Goal: Task Accomplishment & Management: Manage account settings

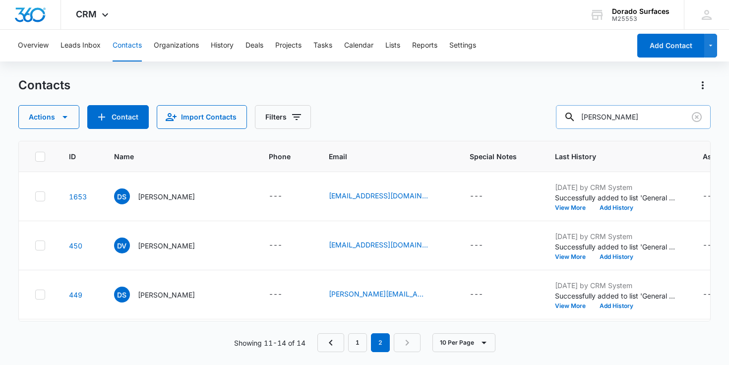
click at [660, 118] on input "[PERSON_NAME]" at bounding box center [633, 117] width 155 height 24
click at [698, 117] on icon "Clear" at bounding box center [696, 117] width 12 height 12
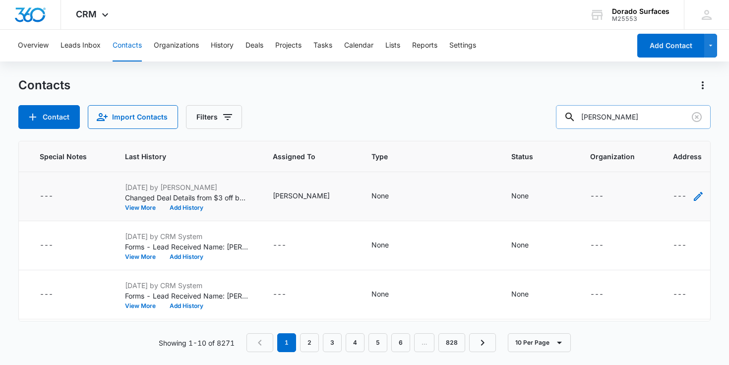
scroll to position [0, 446]
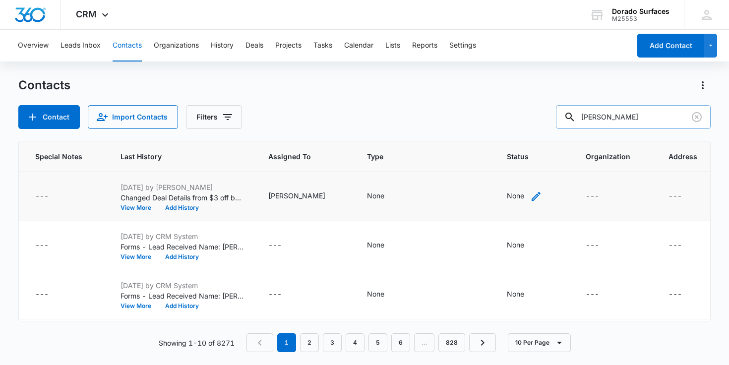
type input "[PERSON_NAME]"
click at [530, 196] on icon "Status - None - Select to Edit Field" at bounding box center [536, 196] width 12 height 12
click at [514, 135] on div at bounding box center [498, 133] width 49 height 12
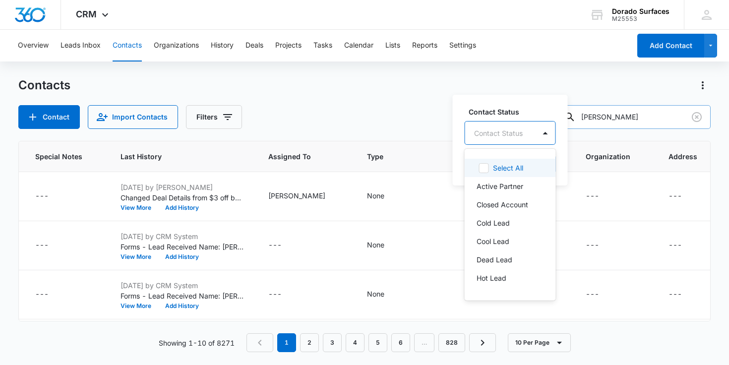
click at [421, 124] on div "Contact Import Contacts Filters [PERSON_NAME]" at bounding box center [364, 117] width 692 height 24
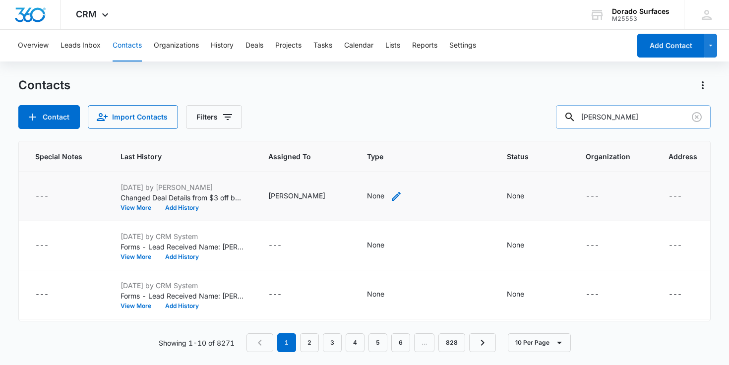
click at [390, 192] on icon "Type - None - Select to Edit Field" at bounding box center [396, 196] width 12 height 12
click at [376, 131] on div at bounding box center [358, 133] width 44 height 12
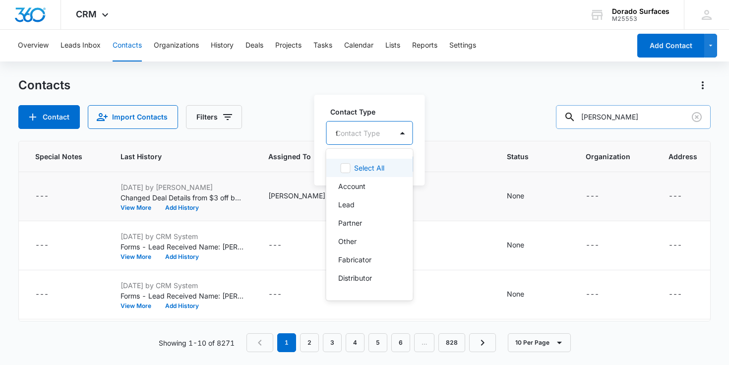
type input "fa"
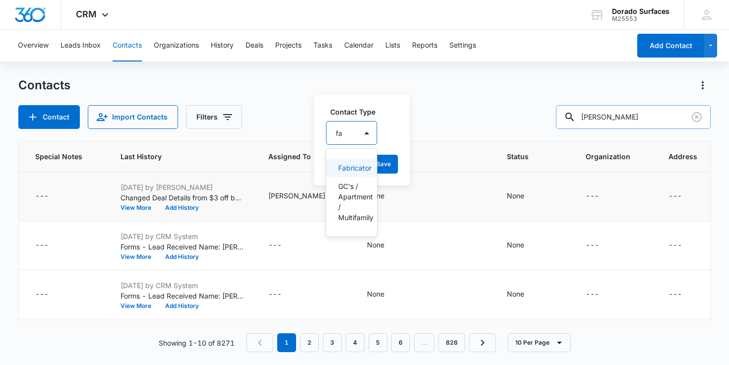
click at [357, 172] on p "Fabricator" at bounding box center [350, 168] width 25 height 10
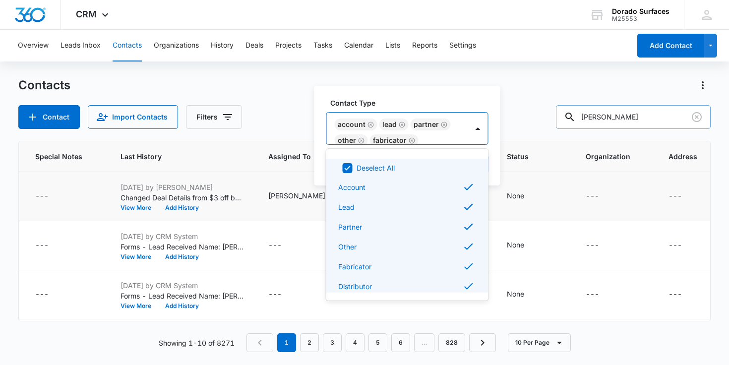
click at [349, 164] on icon at bounding box center [347, 168] width 9 height 9
checkbox input "false"
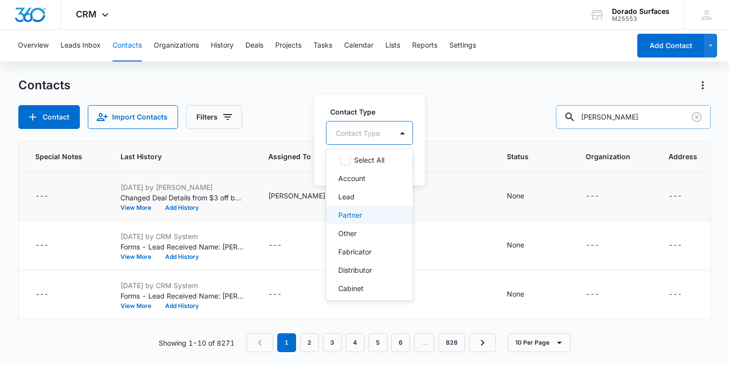
scroll to position [11, 0]
click at [366, 241] on div "Fabricator" at bounding box center [369, 248] width 87 height 18
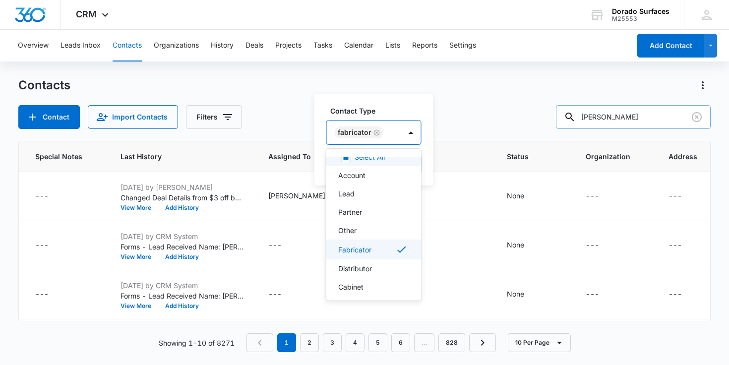
click at [464, 107] on div "Contact Import Contacts Filters [PERSON_NAME]" at bounding box center [364, 117] width 692 height 24
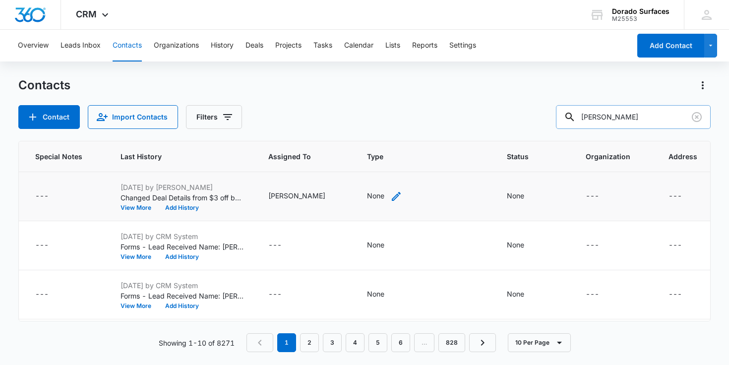
click at [367, 194] on div "None" at bounding box center [375, 195] width 17 height 10
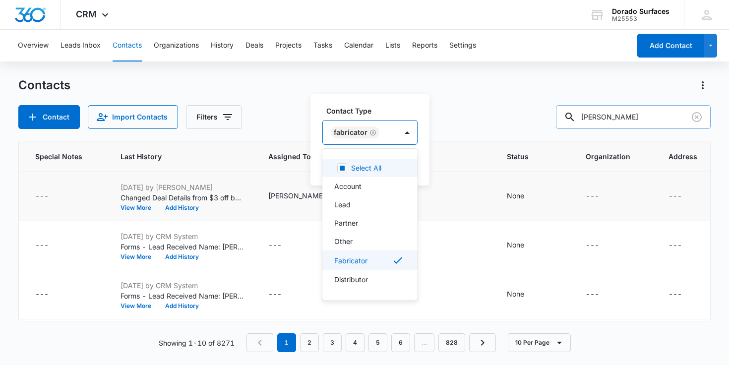
click at [380, 136] on div "Fabricator" at bounding box center [360, 132] width 74 height 24
click at [411, 119] on div "Contact Type Select All, 1 of 23. 23 results available. Use Up and Down to choo…" at bounding box center [369, 125] width 95 height 39
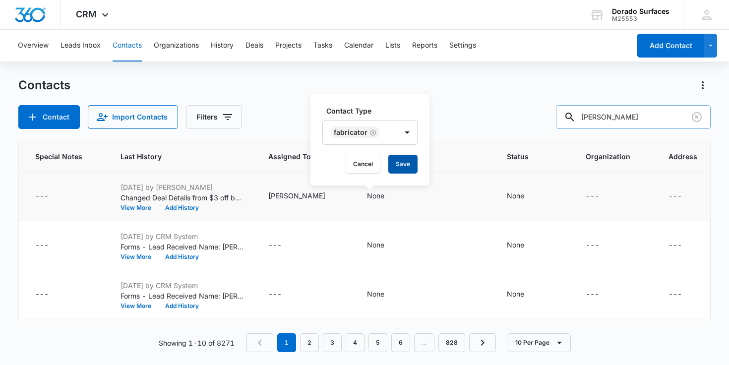
click at [408, 171] on button "Save" at bounding box center [402, 164] width 29 height 19
